Goal: Find specific page/section: Find specific page/section

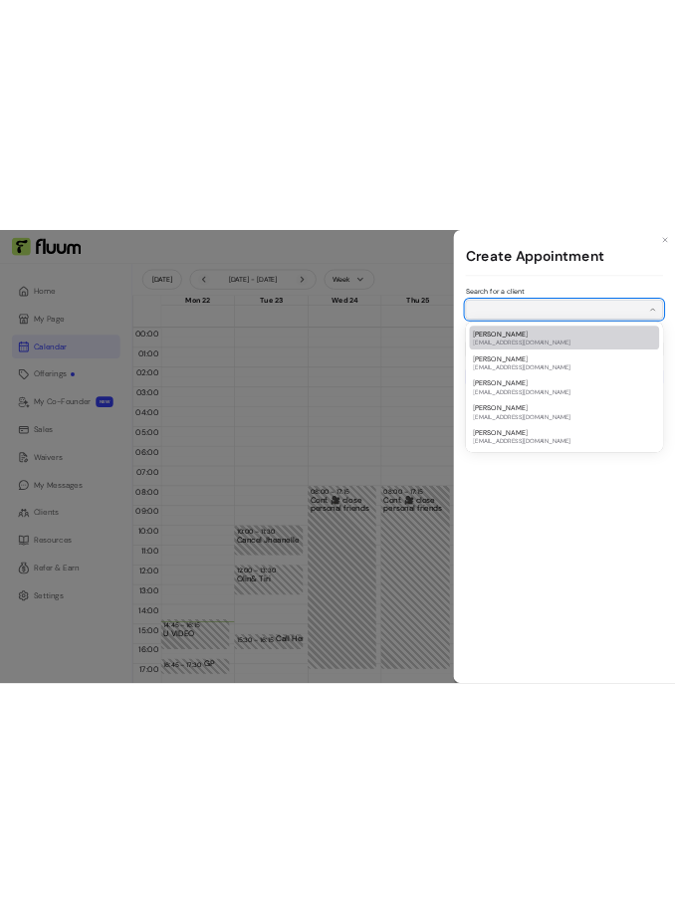
scroll to position [26, 0]
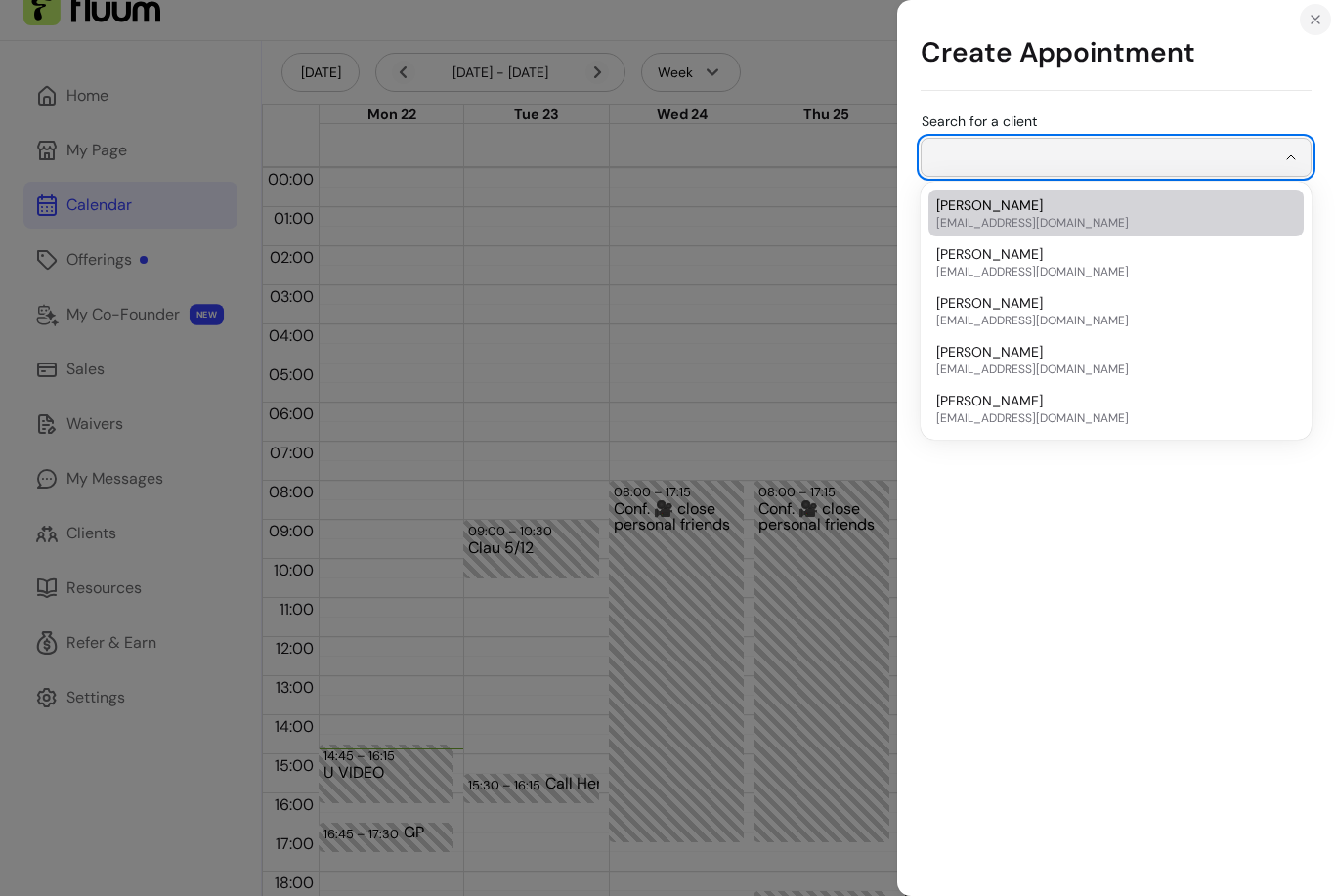
click at [1313, 17] on icon "Close" at bounding box center [1315, 20] width 16 height 16
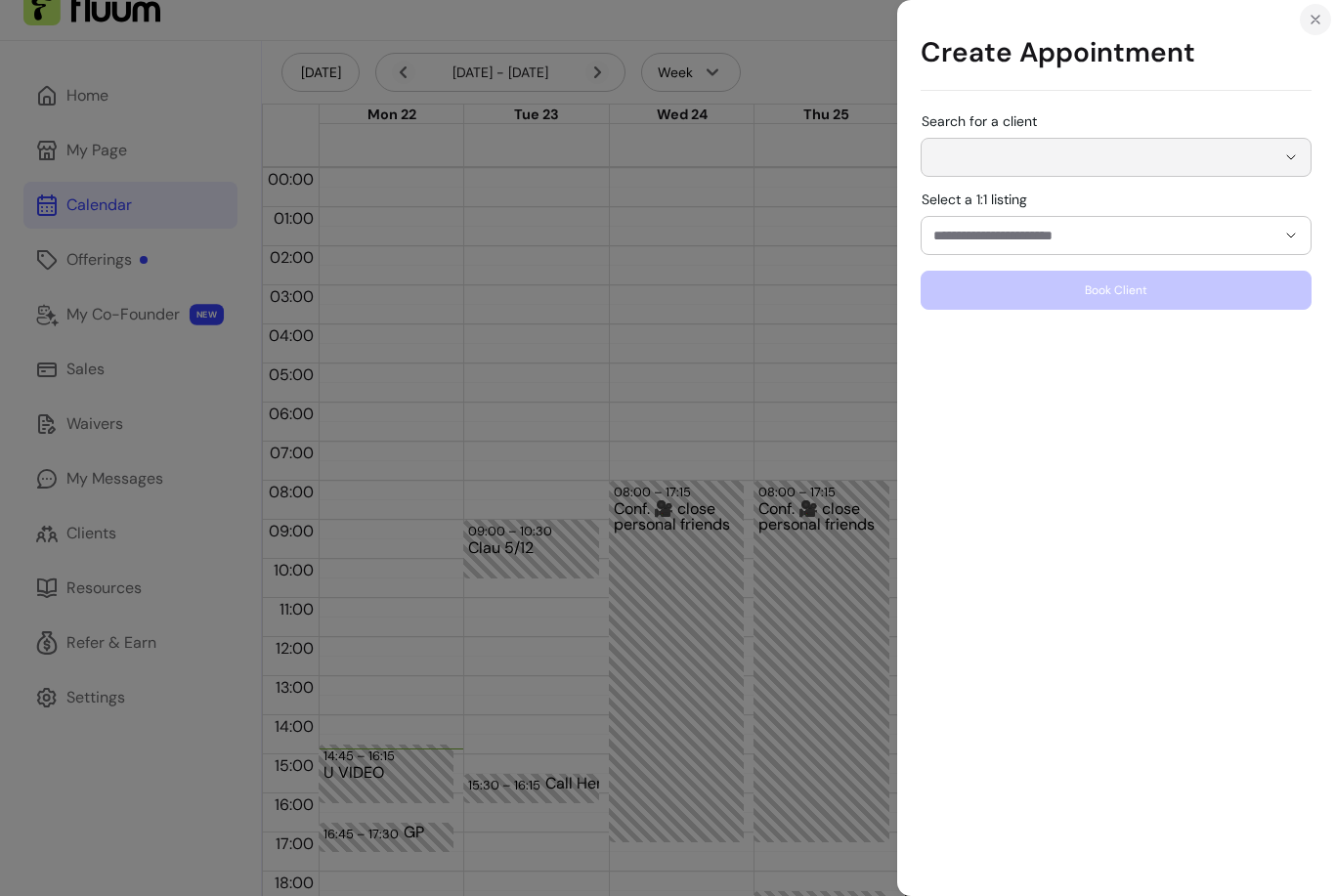
click at [1313, 17] on icon "Close" at bounding box center [1315, 20] width 16 height 16
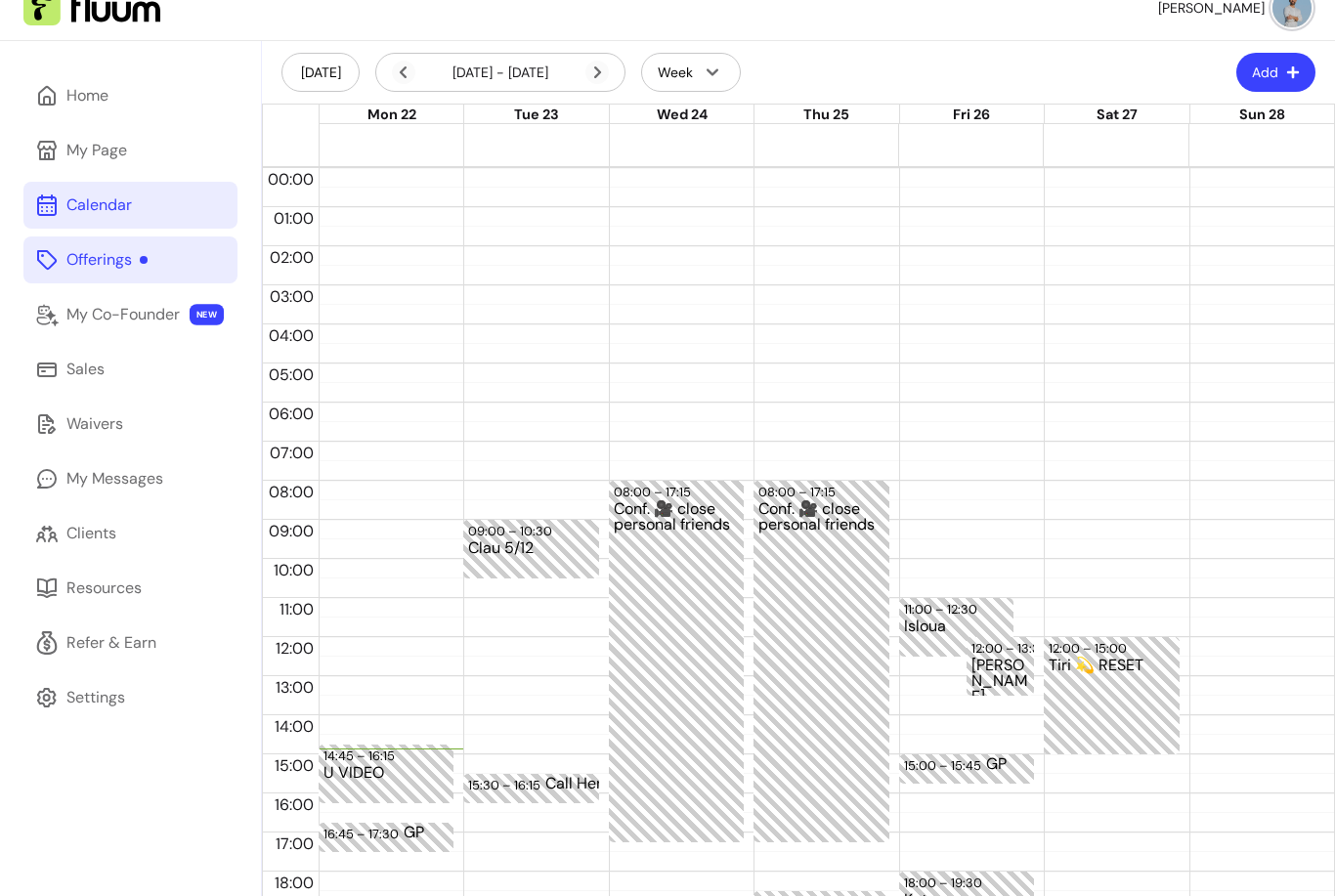
click at [96, 254] on div "Offerings" at bounding box center [107, 260] width 81 height 24
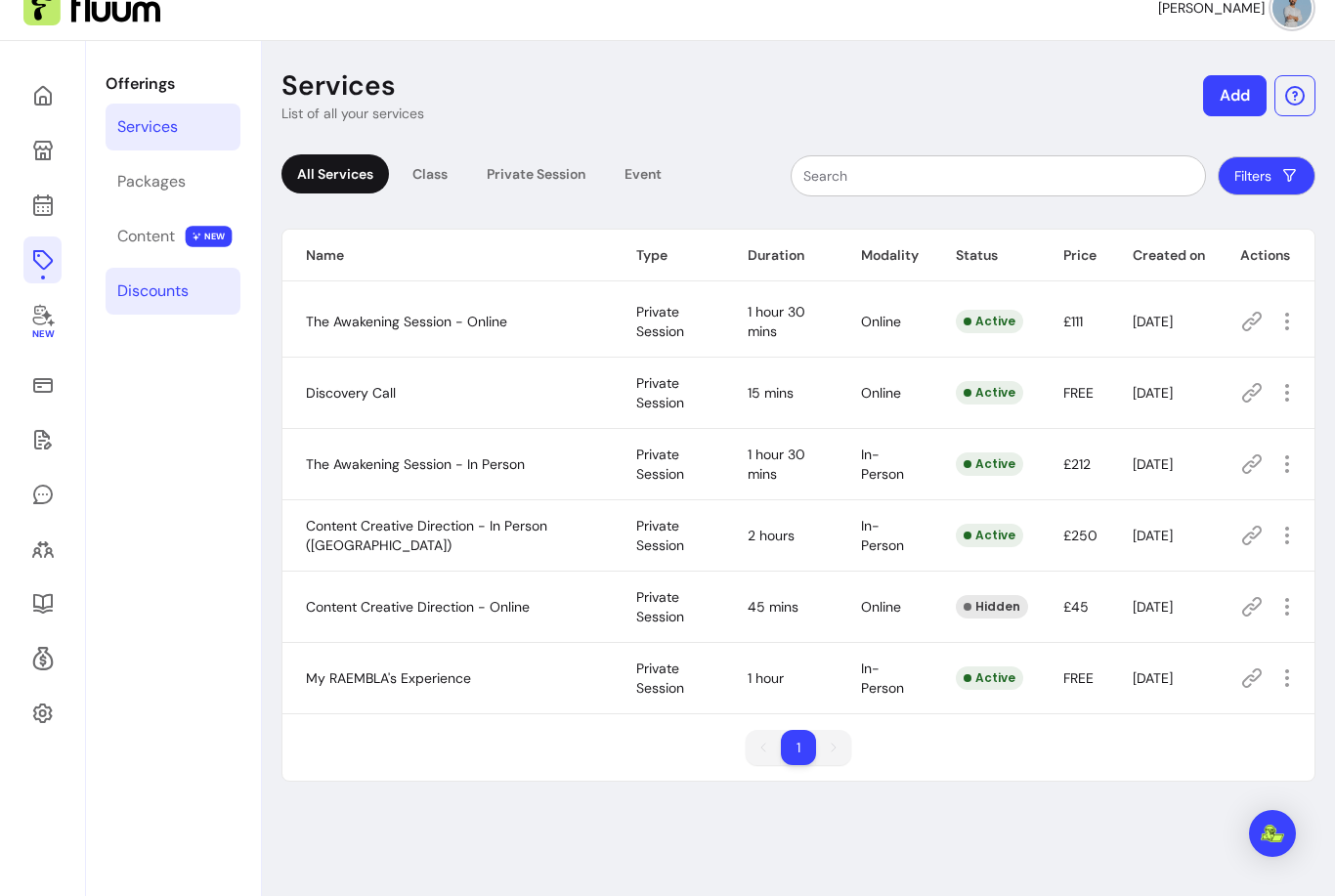
click at [165, 296] on div "Discounts" at bounding box center [152, 291] width 72 height 24
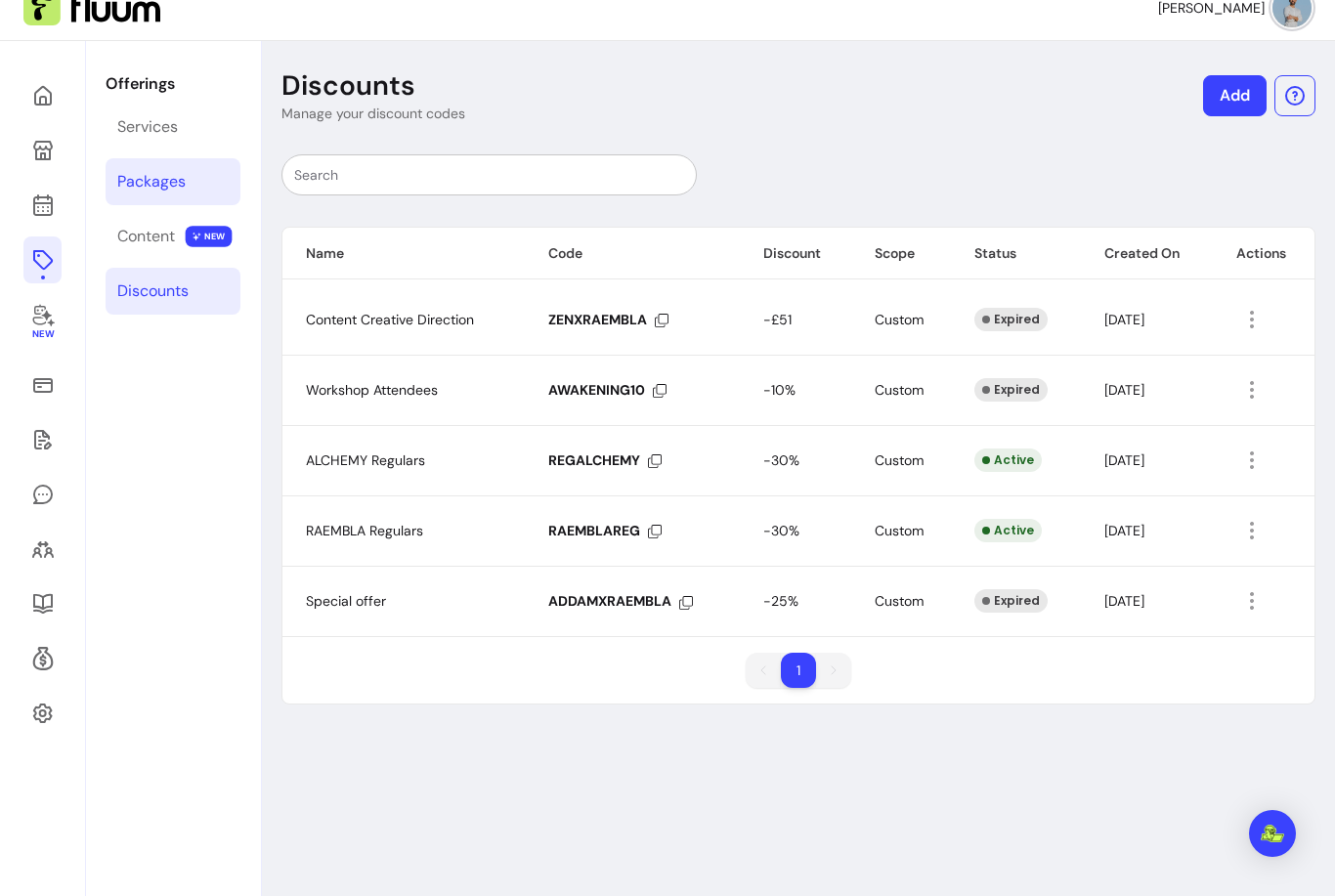
click at [146, 188] on div "Packages" at bounding box center [151, 182] width 69 height 24
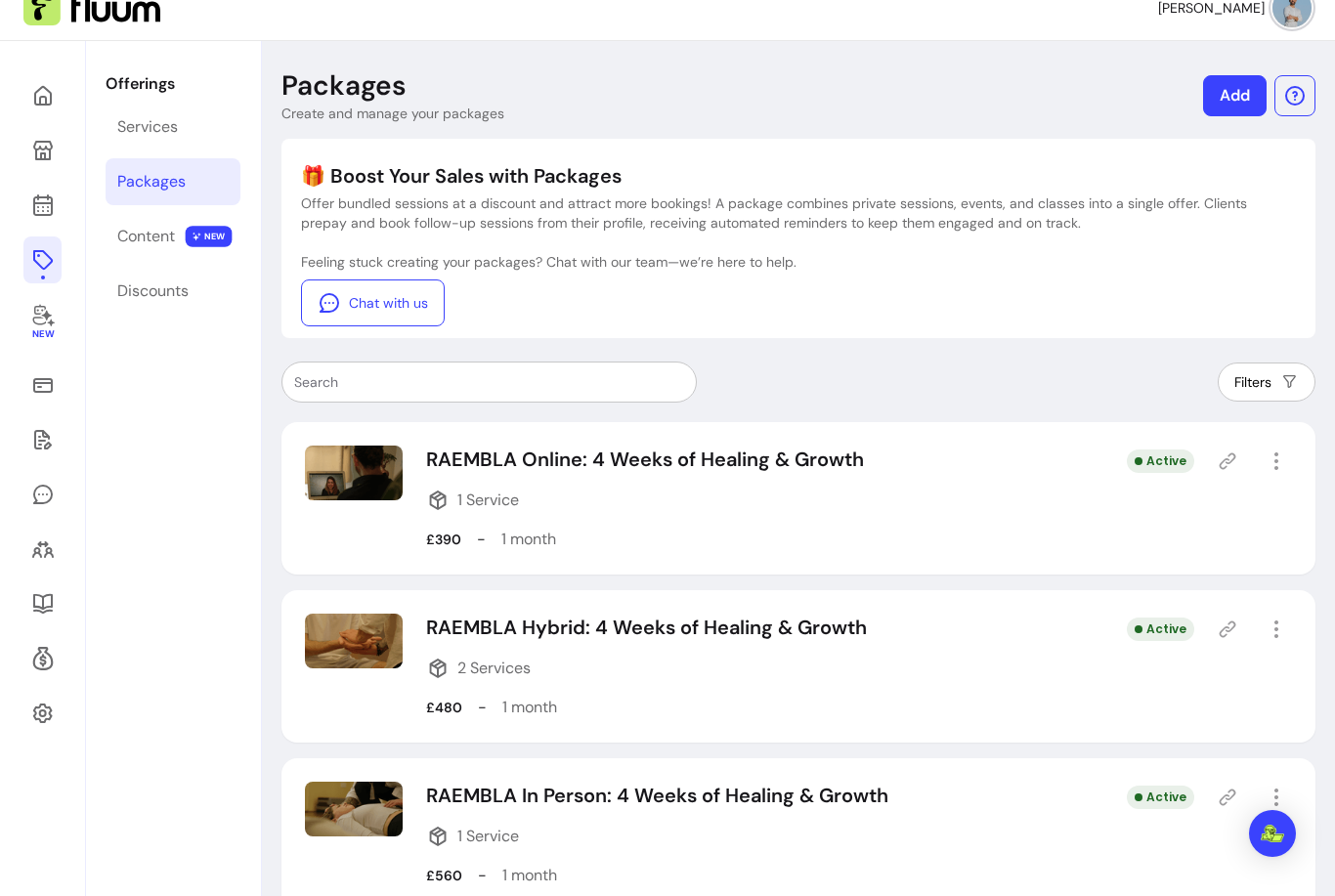
click at [1226, 460] on icon at bounding box center [1228, 461] width 17 height 17
click at [139, 295] on div "Discounts" at bounding box center [152, 291] width 72 height 24
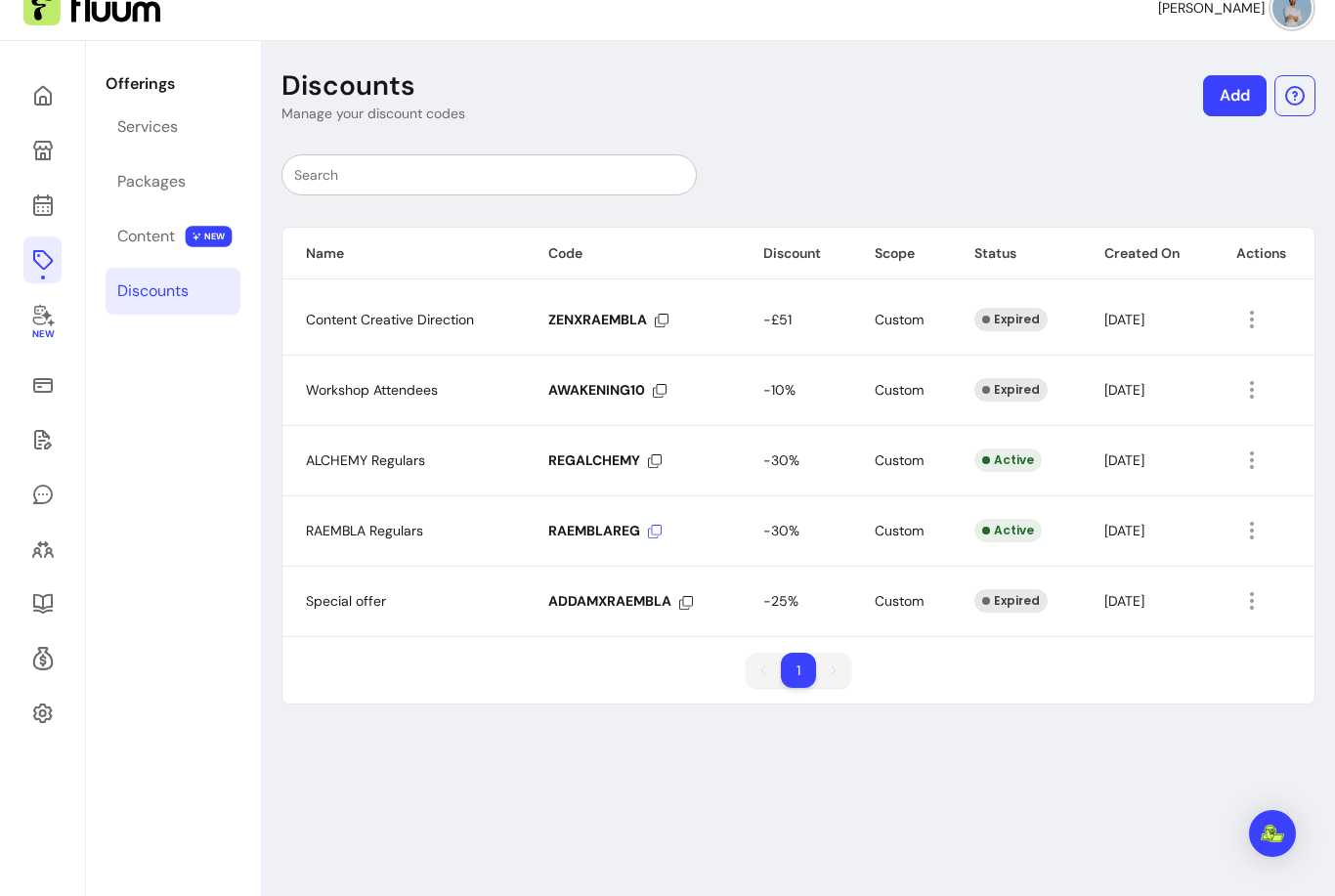
click at [654, 526] on icon at bounding box center [655, 532] width 14 height 14
